Goal: Find specific page/section: Find specific page/section

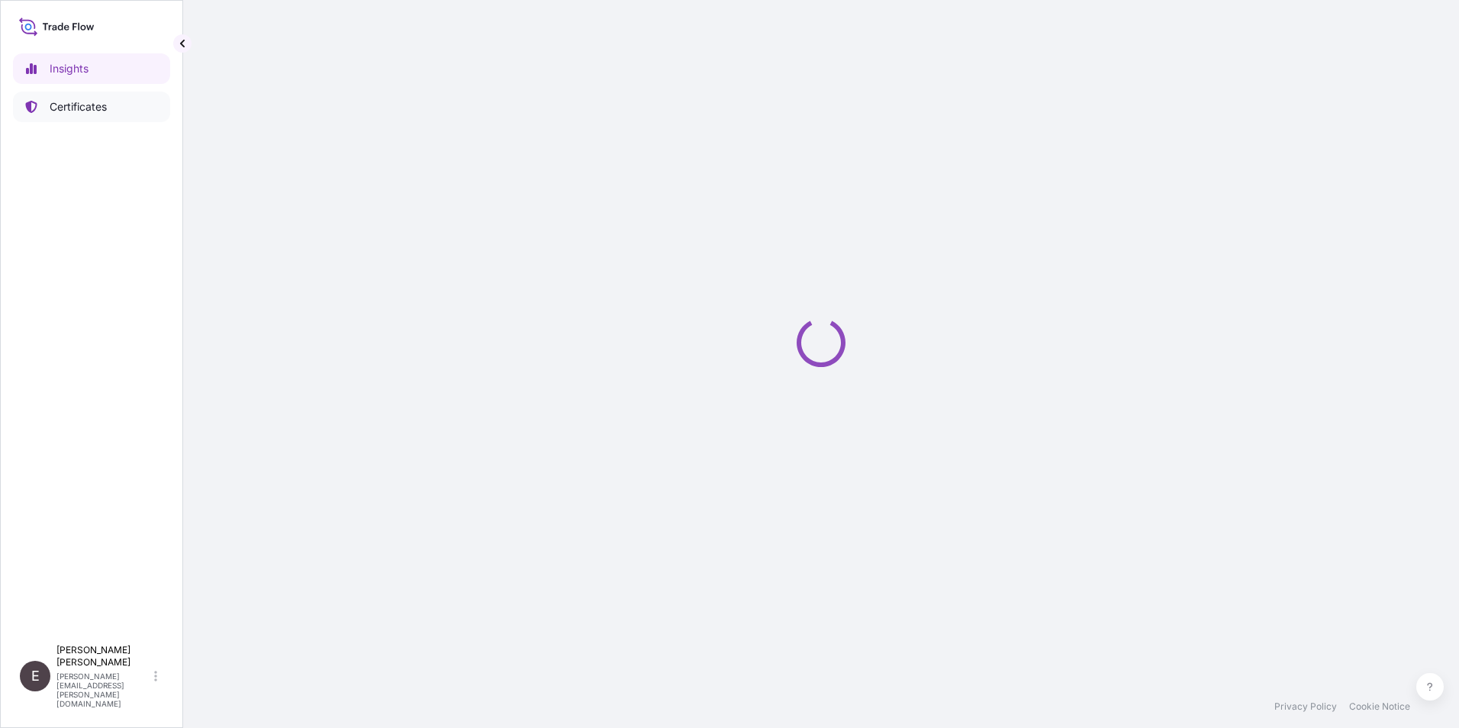
click at [94, 106] on p "Certificates" at bounding box center [78, 106] width 57 height 15
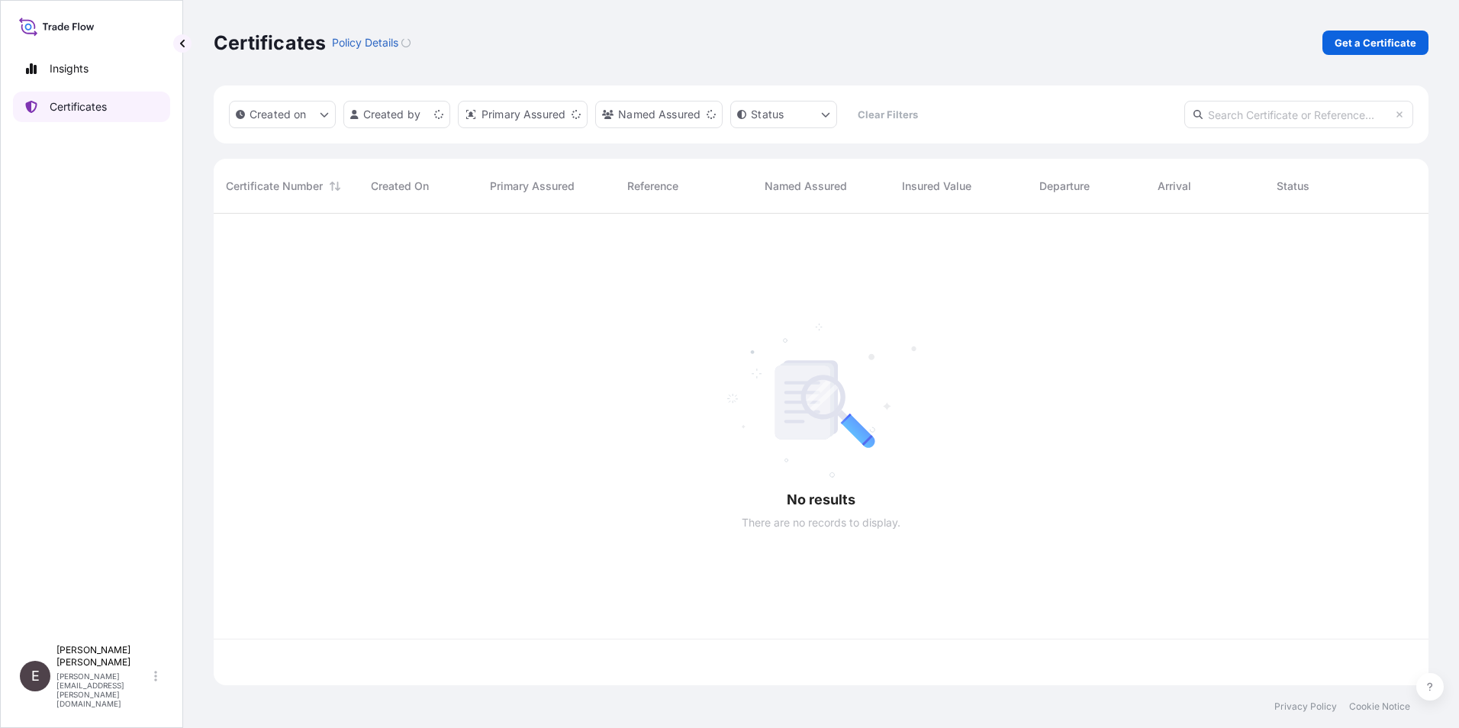
scroll to position [469, 1204]
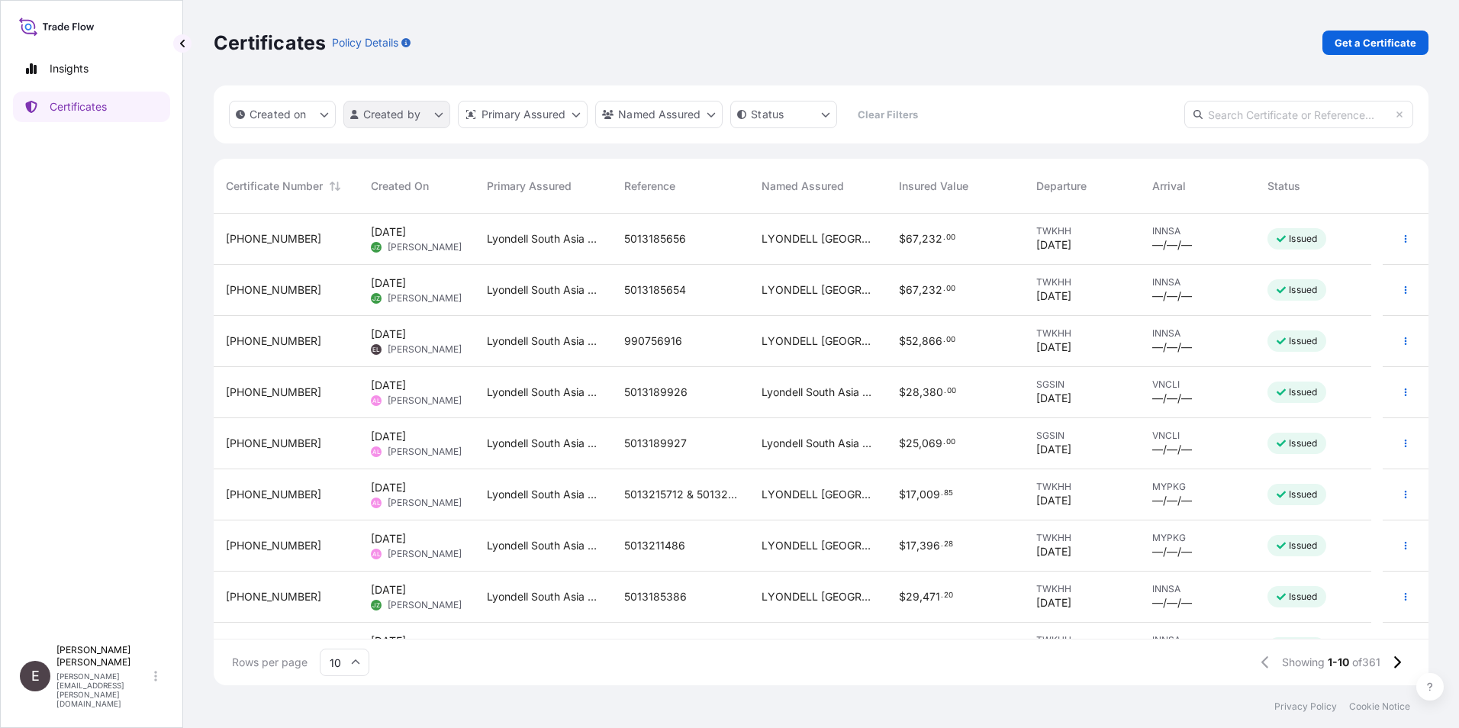
click at [408, 111] on html "Insights Certificates E [PERSON_NAME] [PERSON_NAME][EMAIL_ADDRESS][PERSON_NAME]…" at bounding box center [729, 364] width 1459 height 728
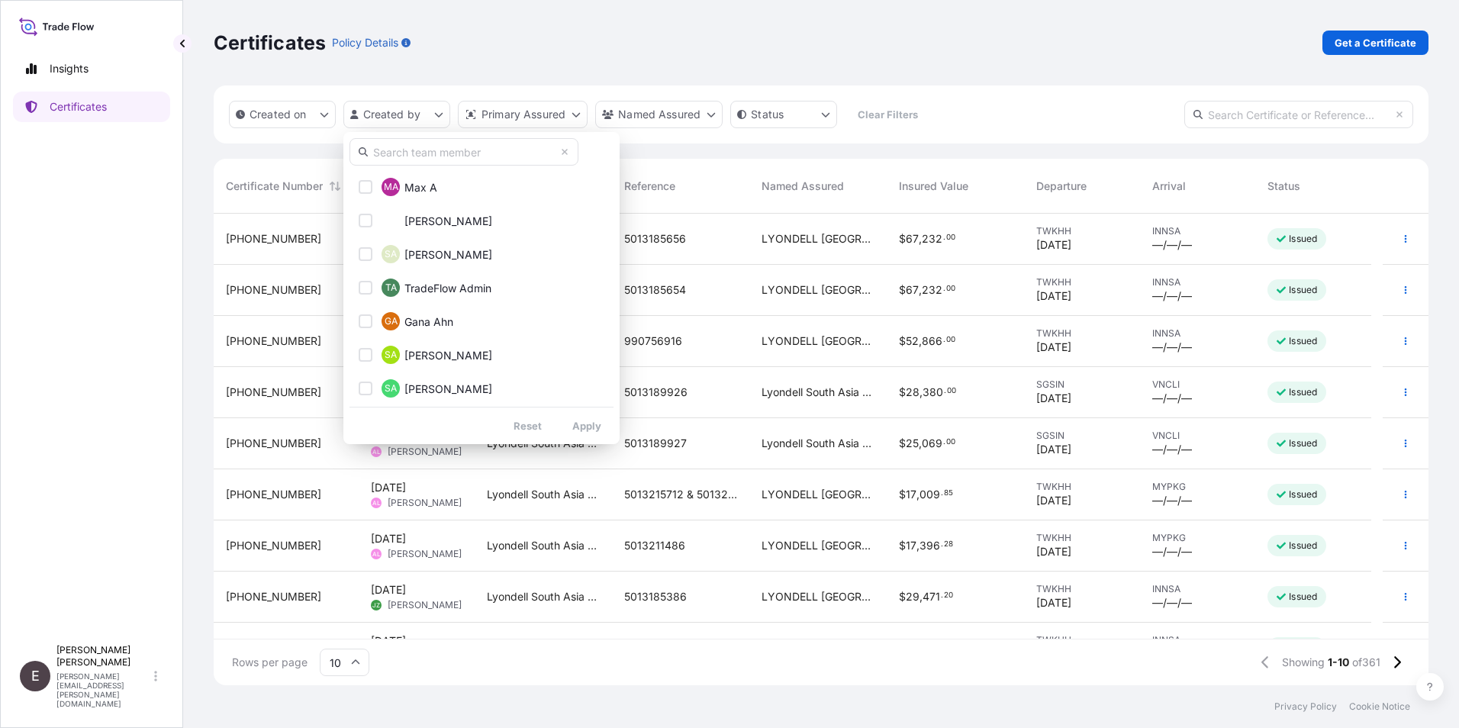
click at [448, 148] on input "text" at bounding box center [464, 151] width 229 height 27
type input "[PERSON_NAME]"
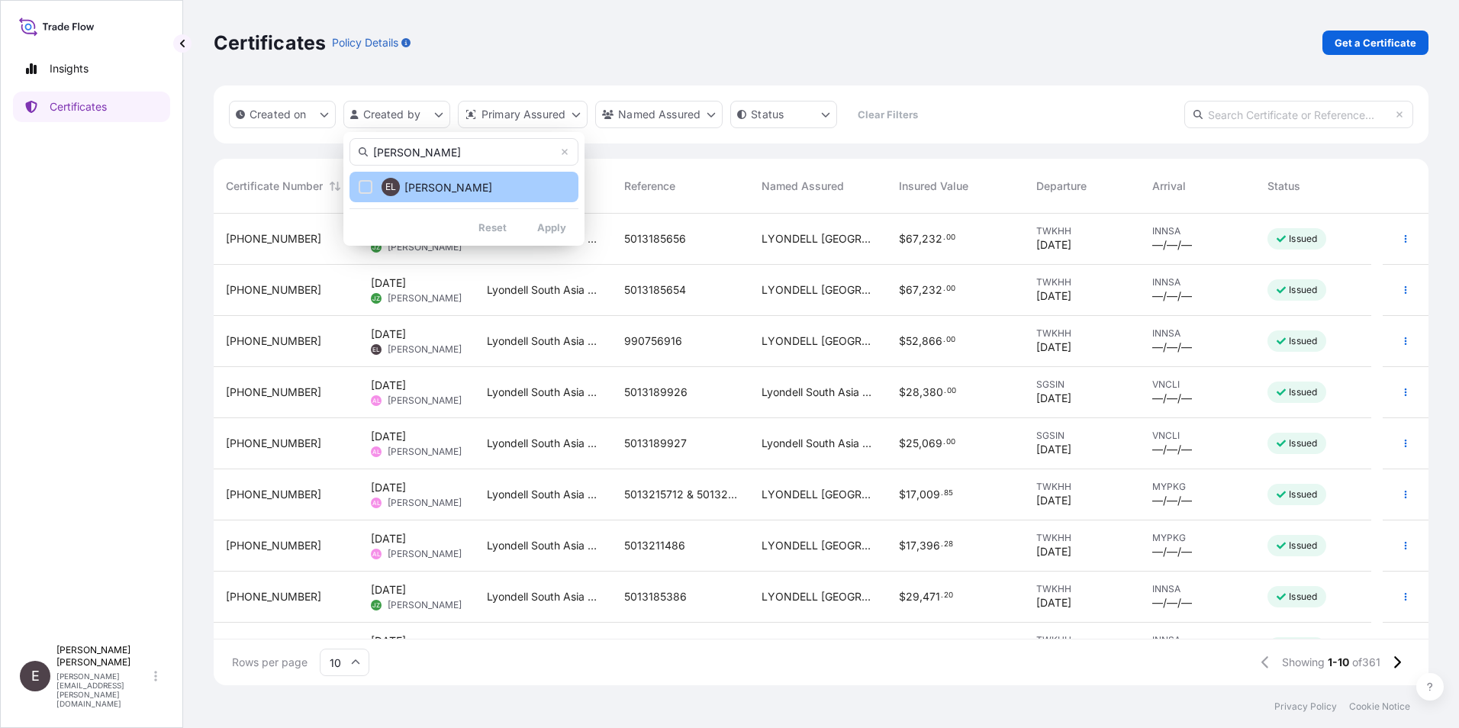
click at [364, 184] on div "Select Option" at bounding box center [366, 187] width 14 height 14
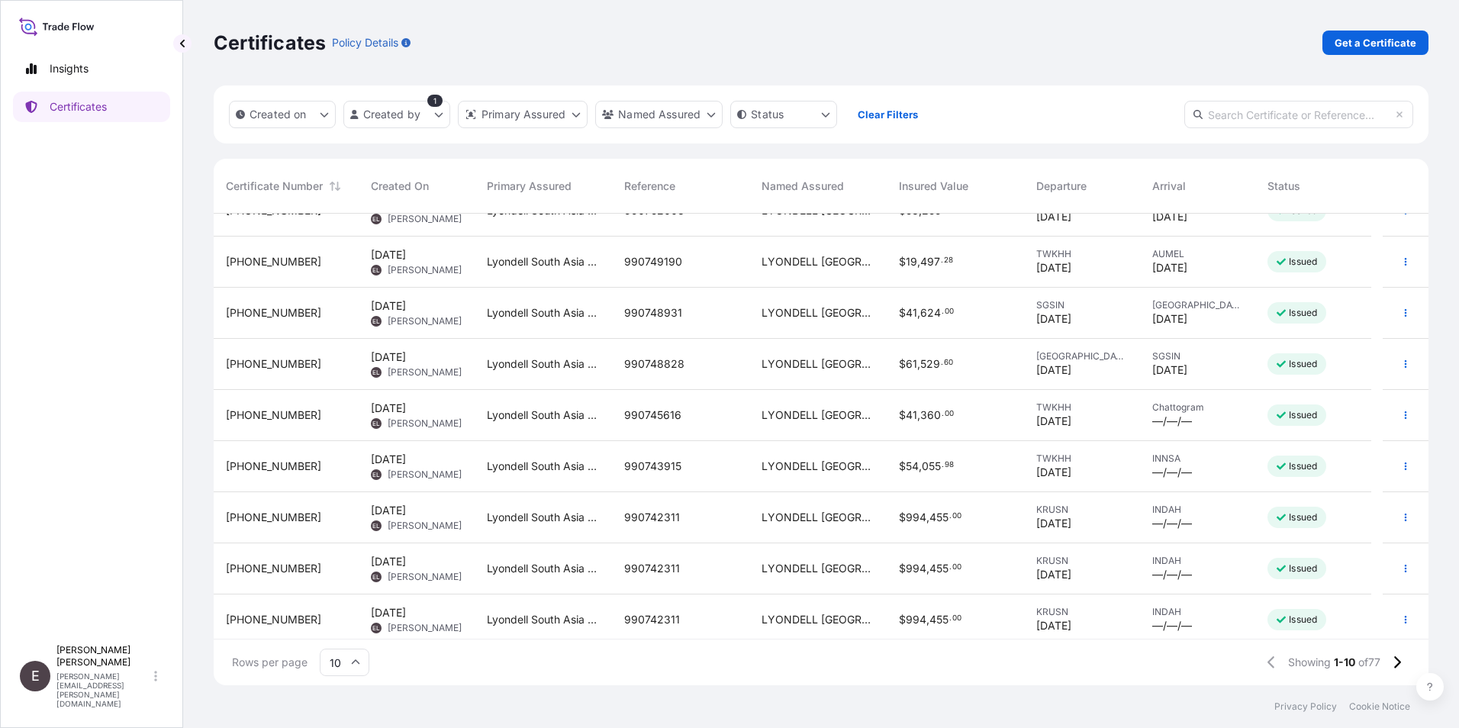
scroll to position [86, 0]
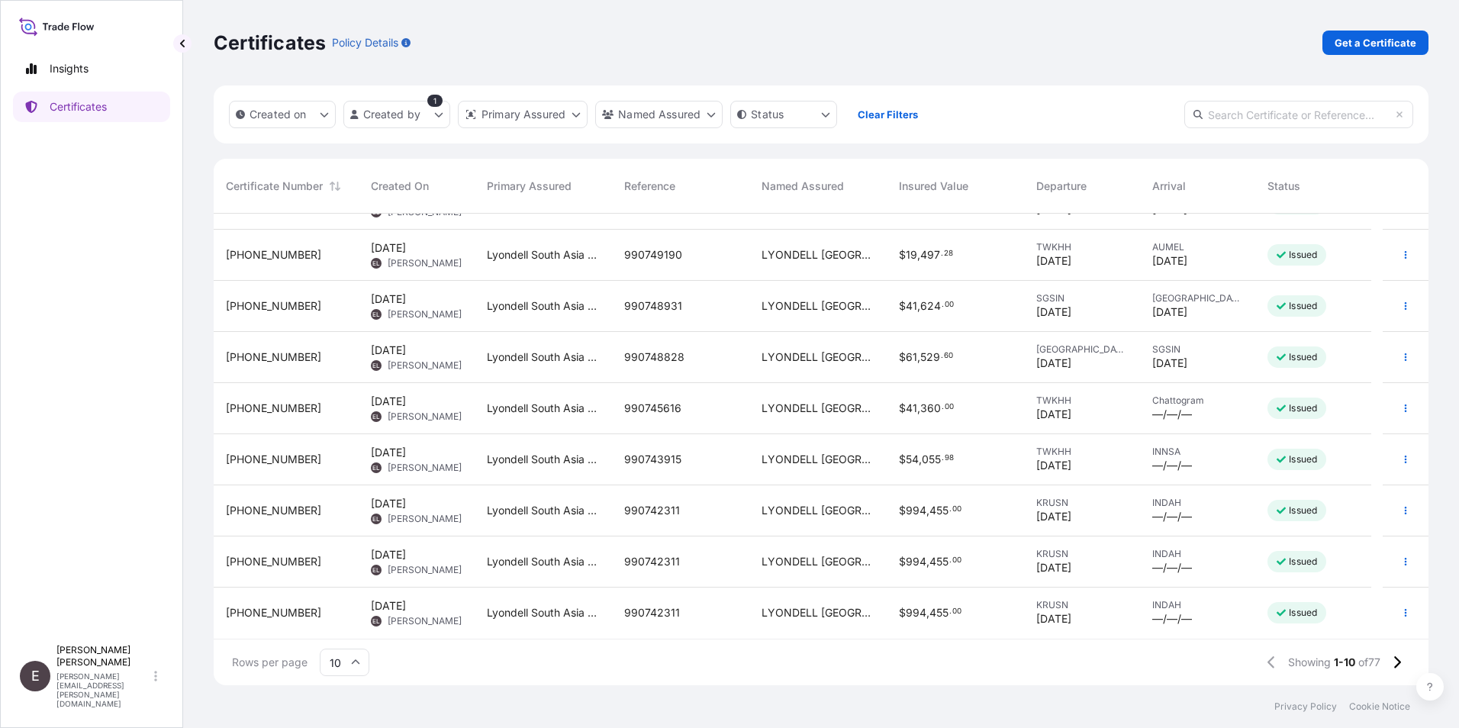
click at [363, 659] on input "10" at bounding box center [345, 662] width 50 height 27
click at [353, 612] on div "50" at bounding box center [344, 620] width 37 height 29
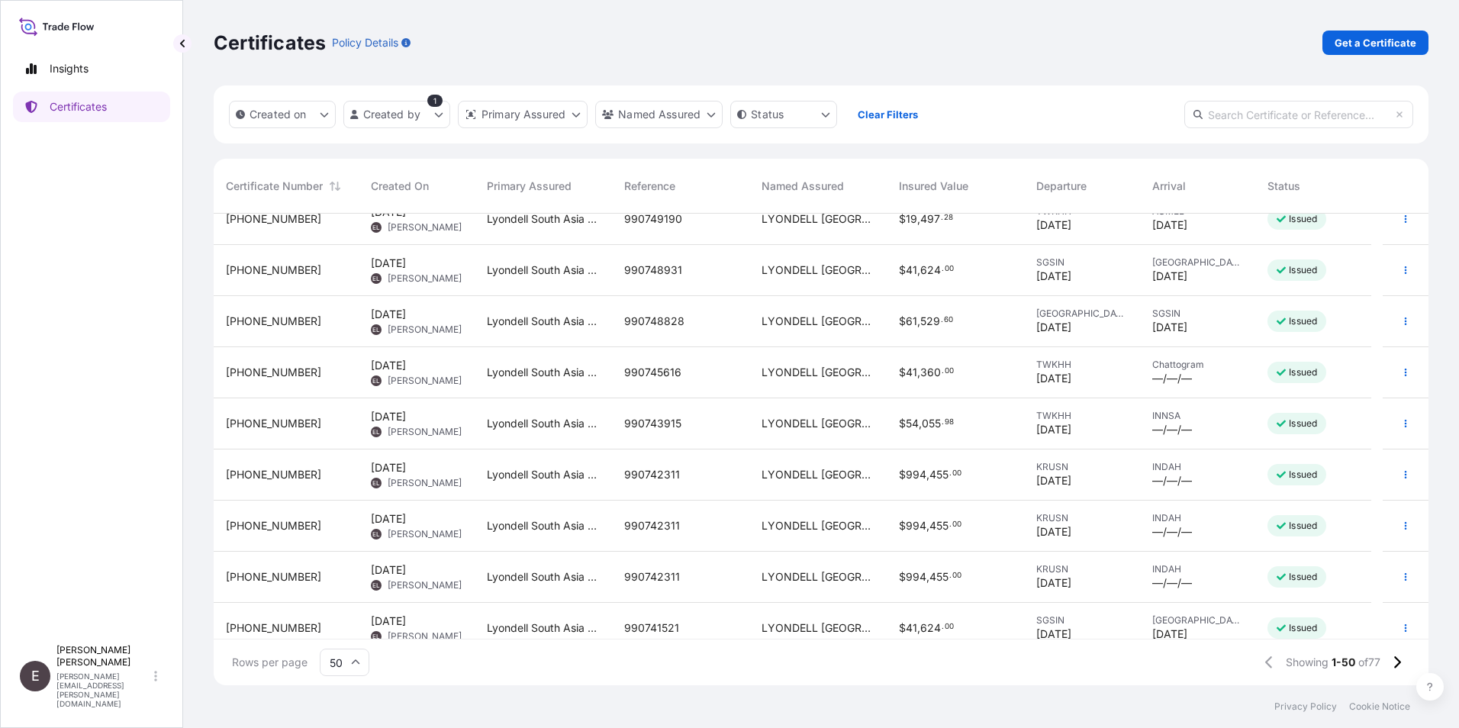
scroll to position [193, 0]
